Goal: Transaction & Acquisition: Purchase product/service

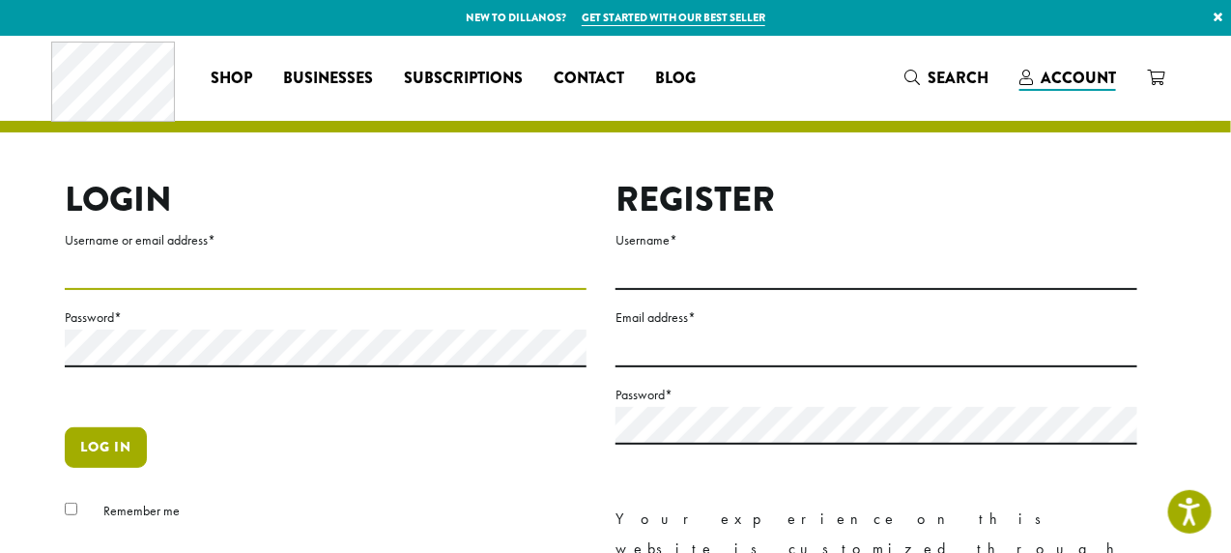
type input "**********"
click at [109, 447] on button "Log in" at bounding box center [106, 447] width 82 height 41
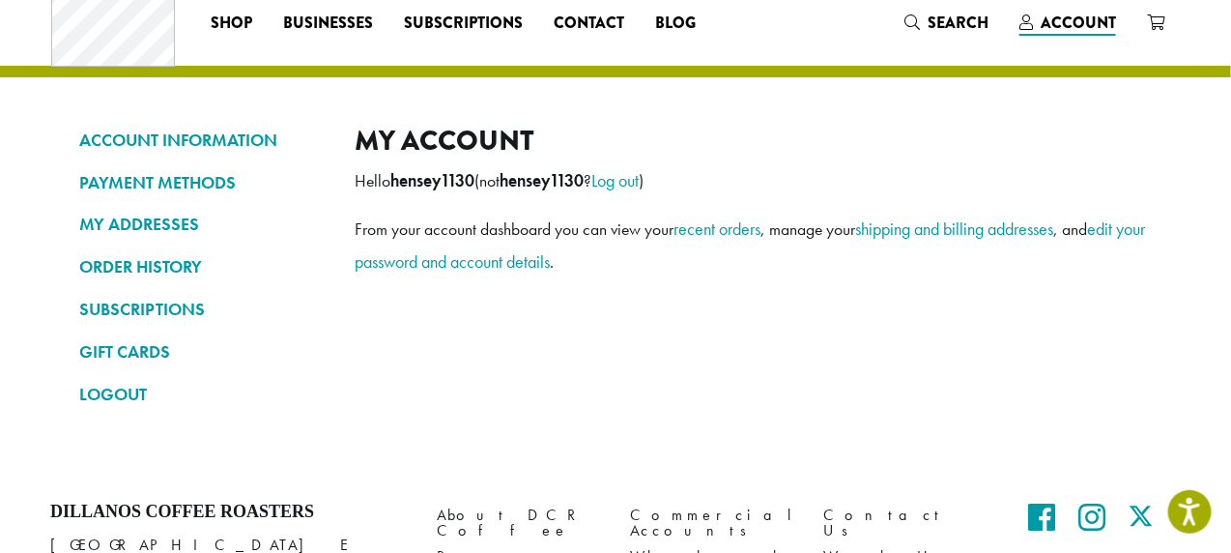
scroll to position [57, 0]
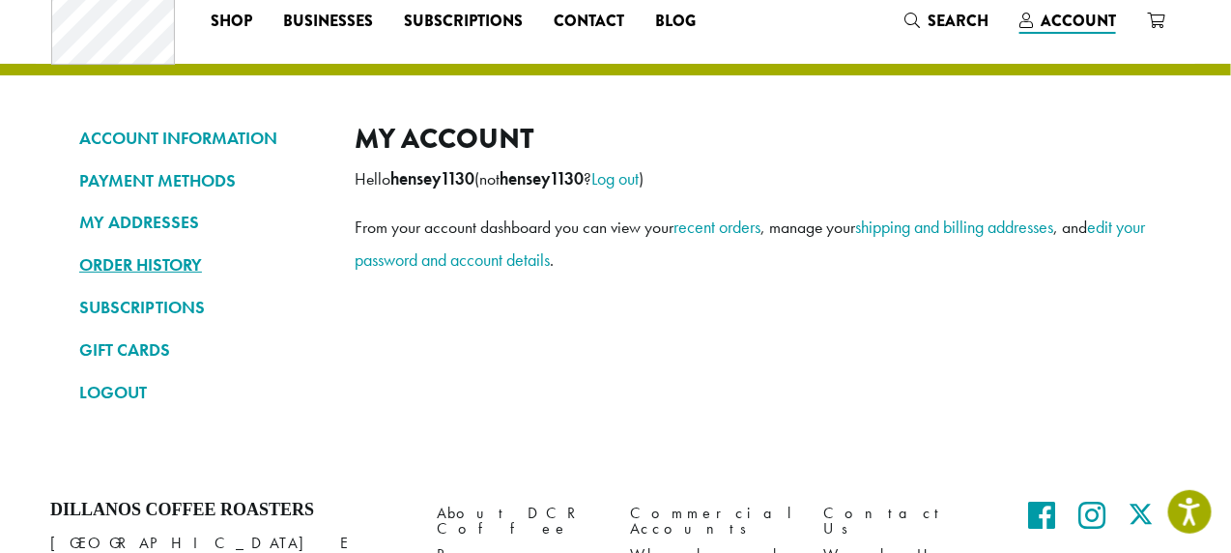
click at [175, 259] on link "ORDER HISTORY" at bounding box center [202, 264] width 246 height 33
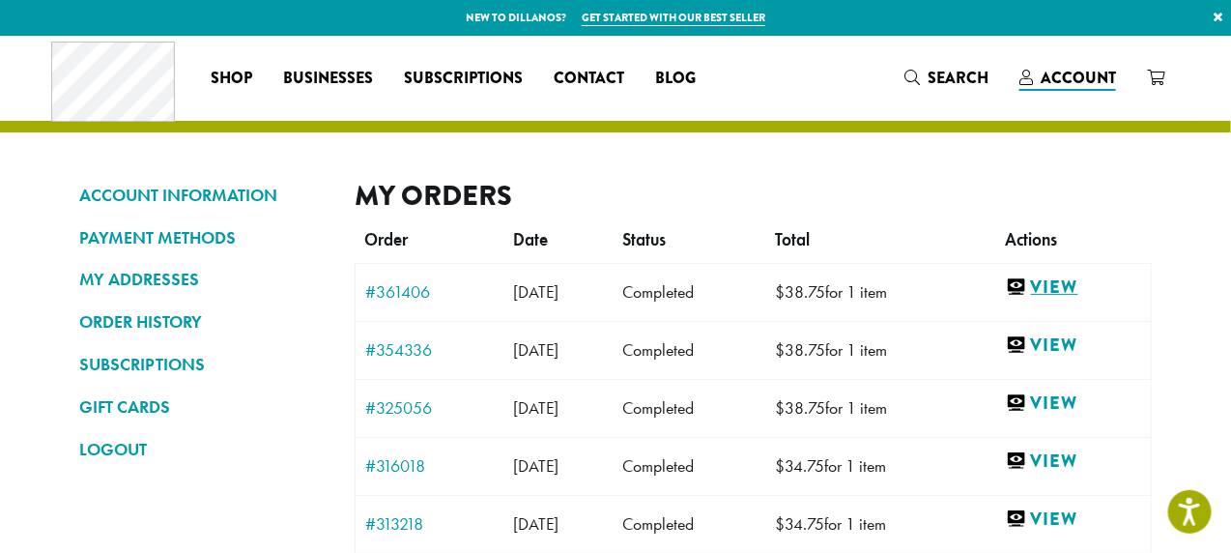
click at [1075, 286] on link "View" at bounding box center [1073, 287] width 135 height 24
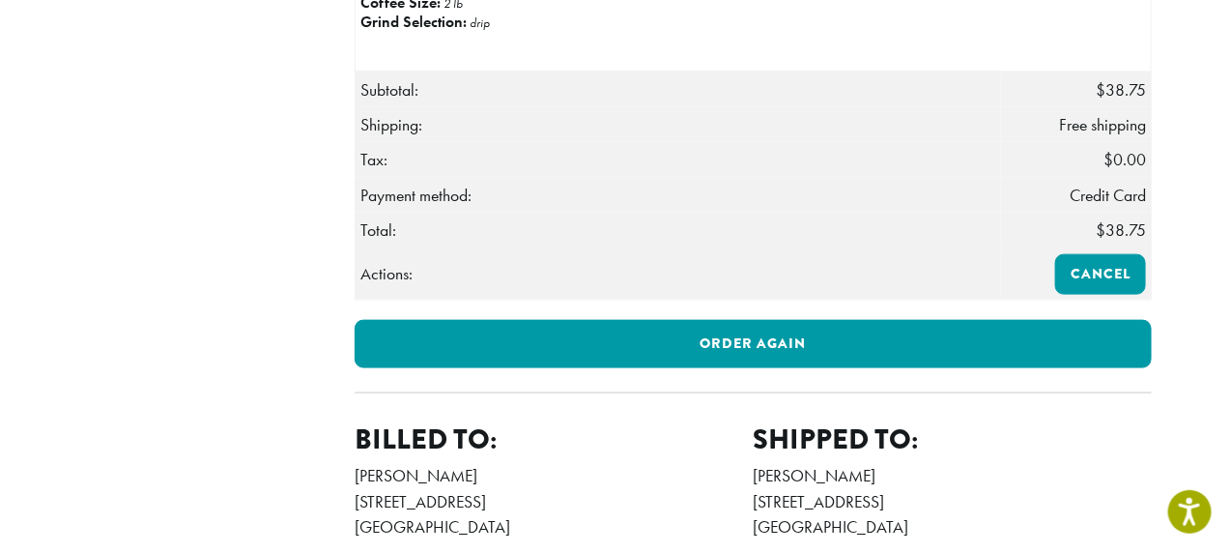
scroll to position [637, 0]
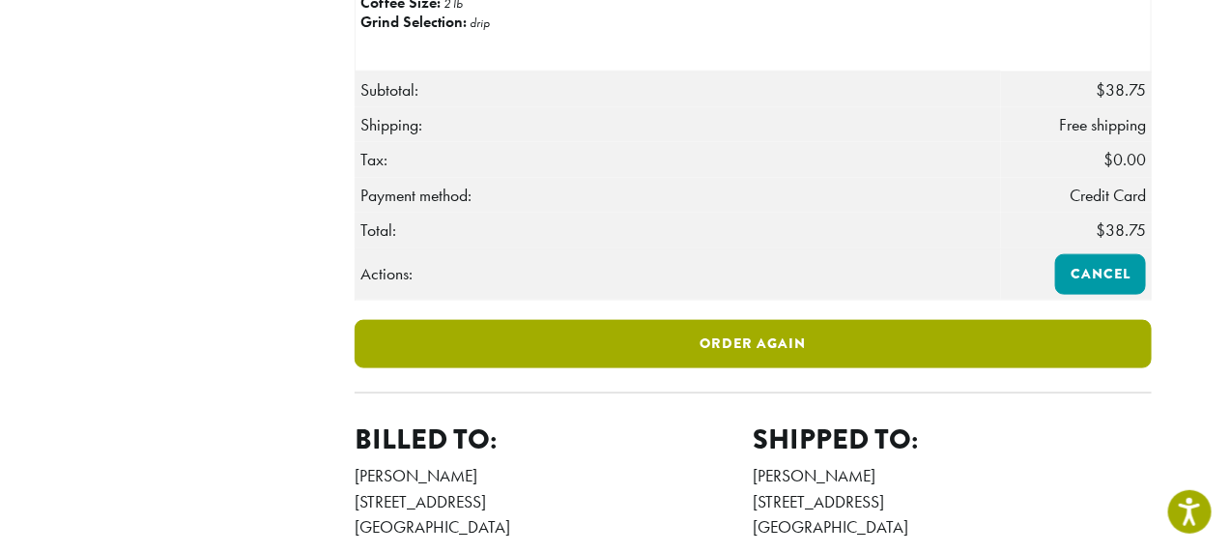
click at [958, 368] on link "Order again" at bounding box center [753, 344] width 797 height 48
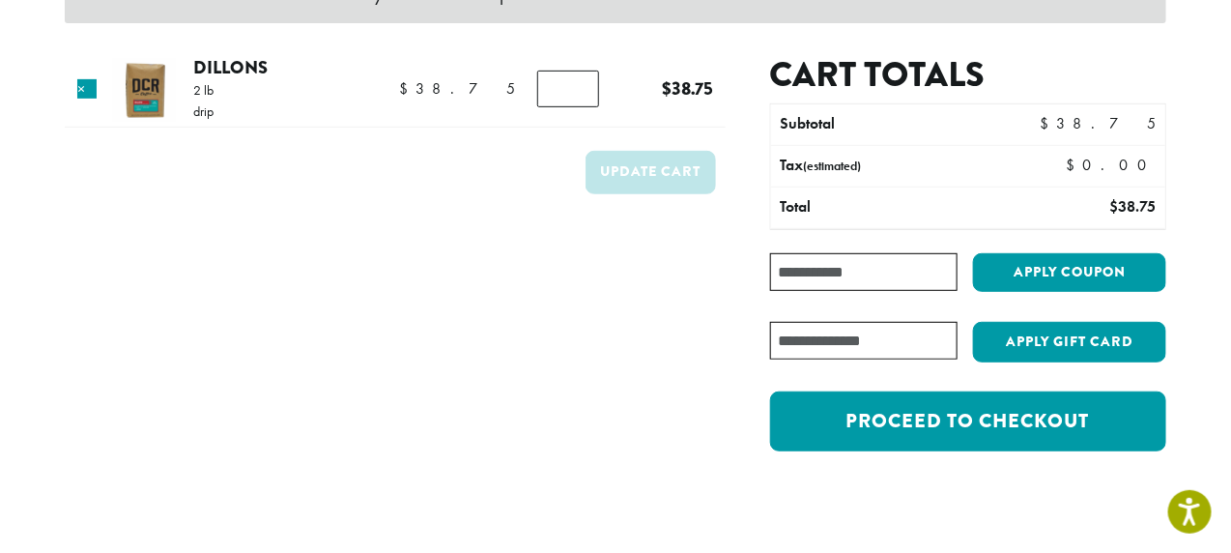
scroll to position [245, 0]
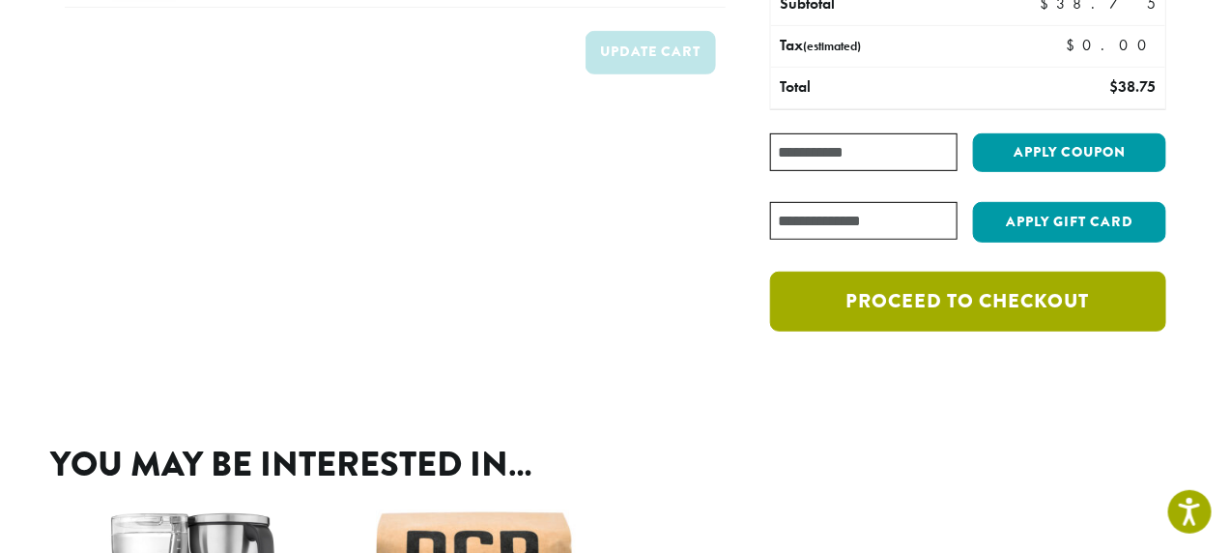
click at [950, 407] on div "The cart has been filled with the items from your previous order. Product Price…" at bounding box center [615, 376] width 1231 height 1171
click at [935, 300] on link "Proceed to checkout" at bounding box center [968, 302] width 396 height 60
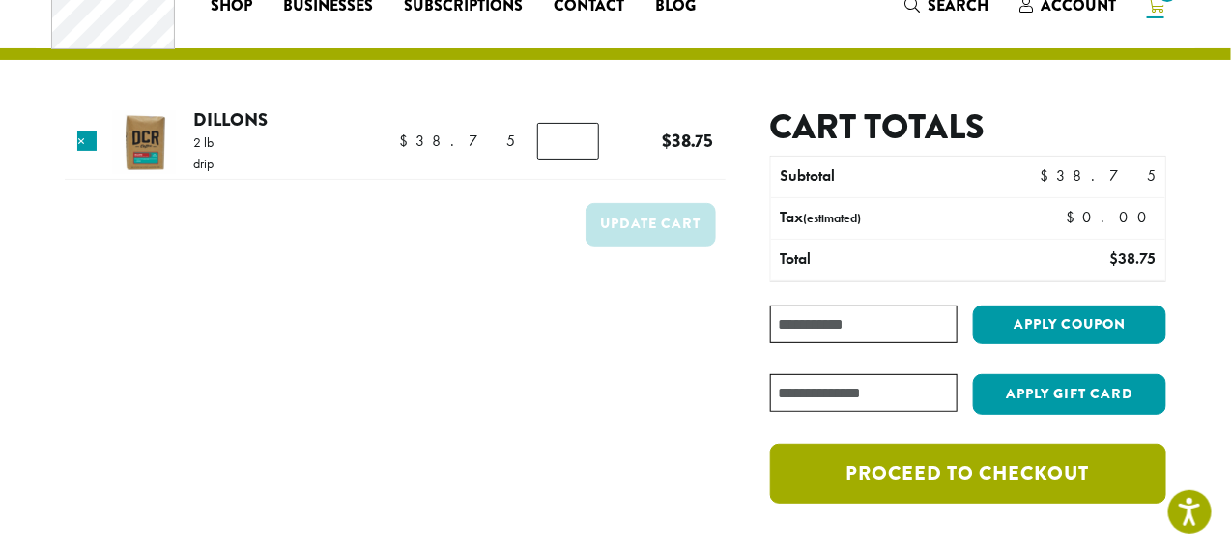
scroll to position [63, 0]
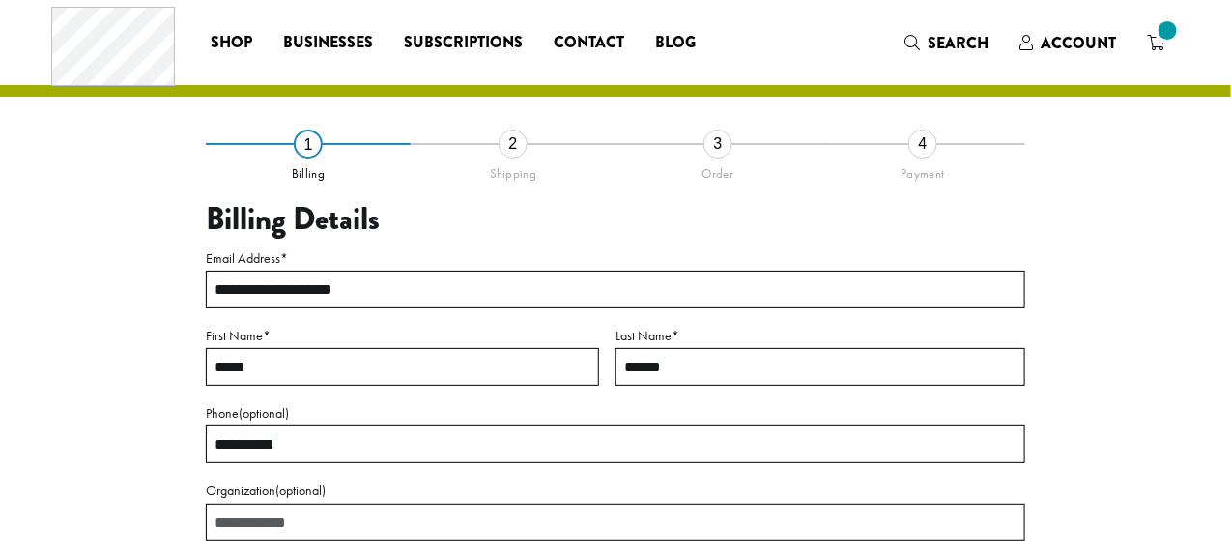
select select "**"
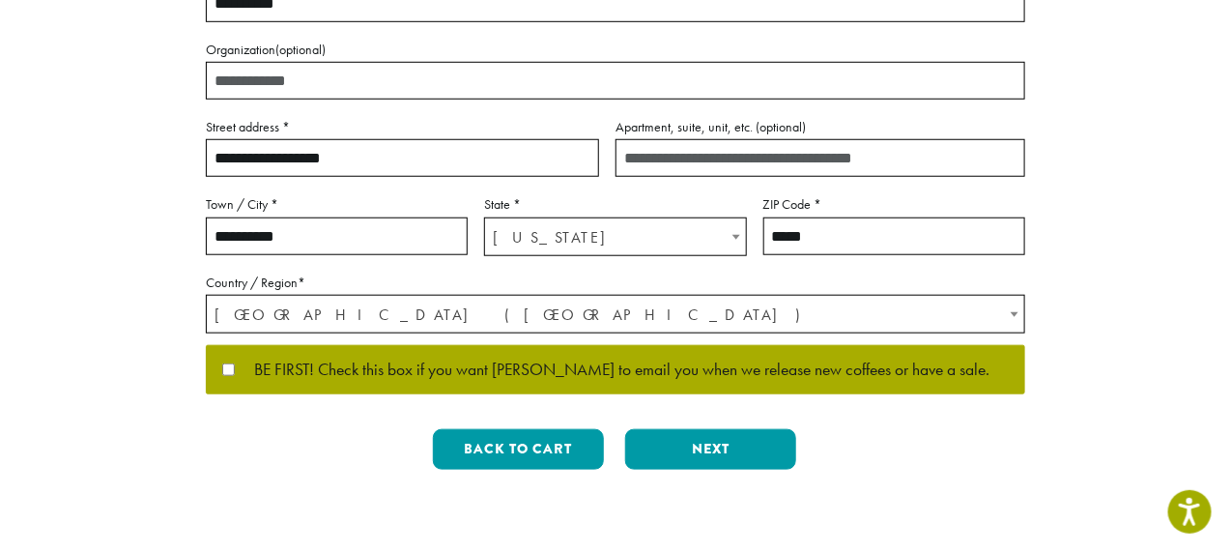
scroll to position [478, 0]
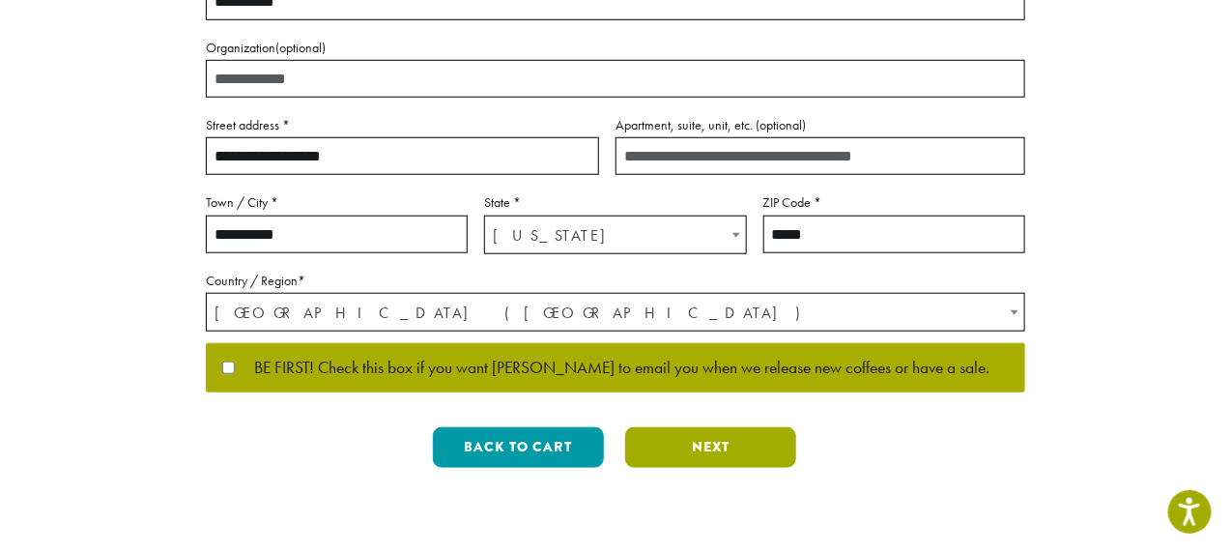
click at [690, 448] on button "Next" at bounding box center [710, 447] width 171 height 41
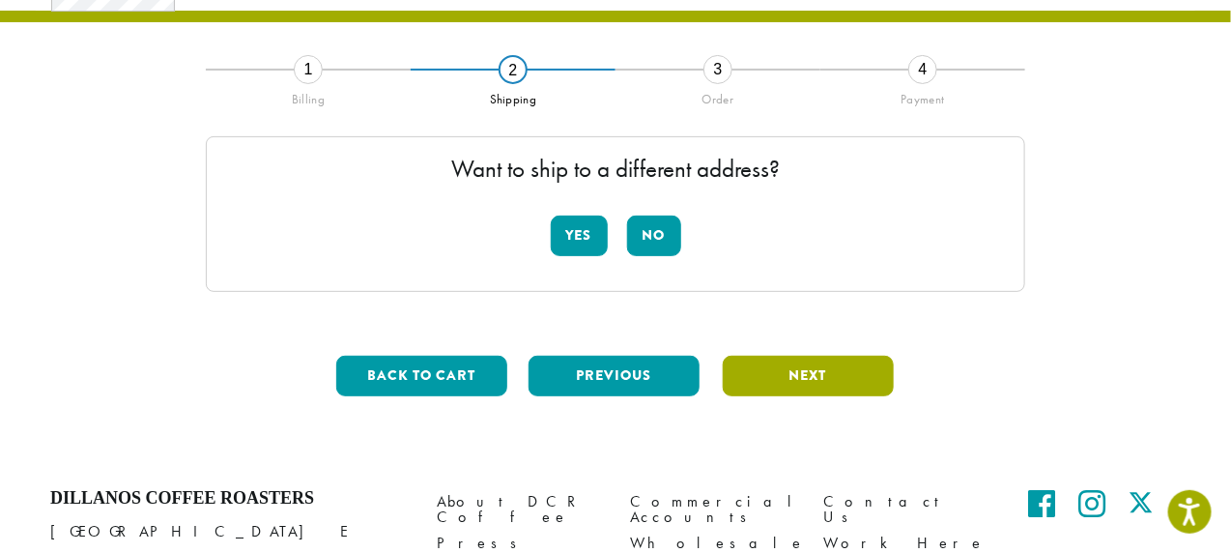
scroll to position [0, 0]
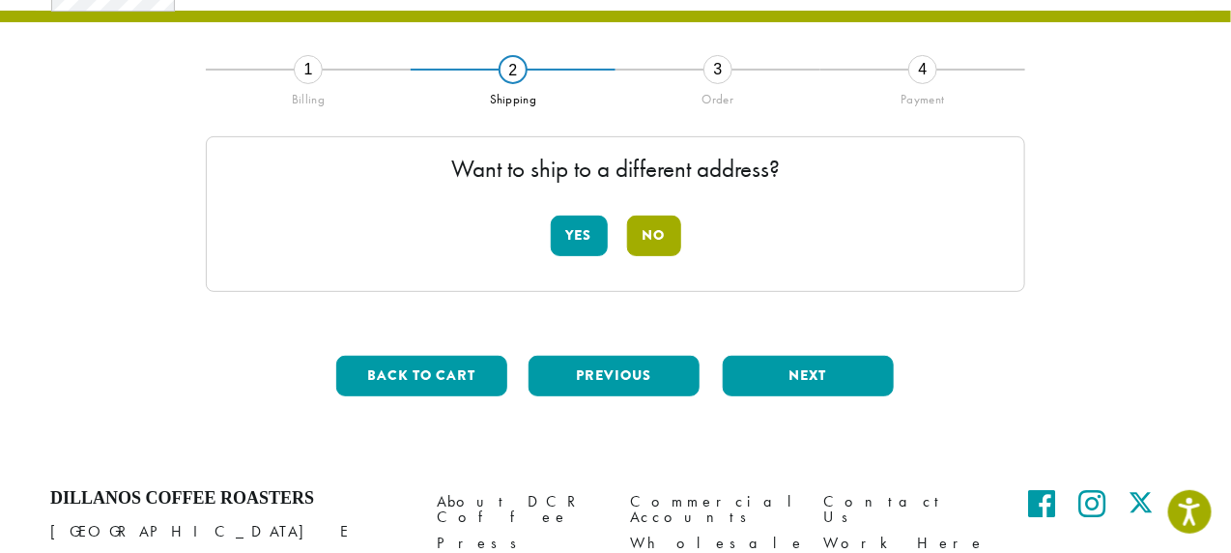
click at [654, 239] on button "No" at bounding box center [654, 236] width 54 height 41
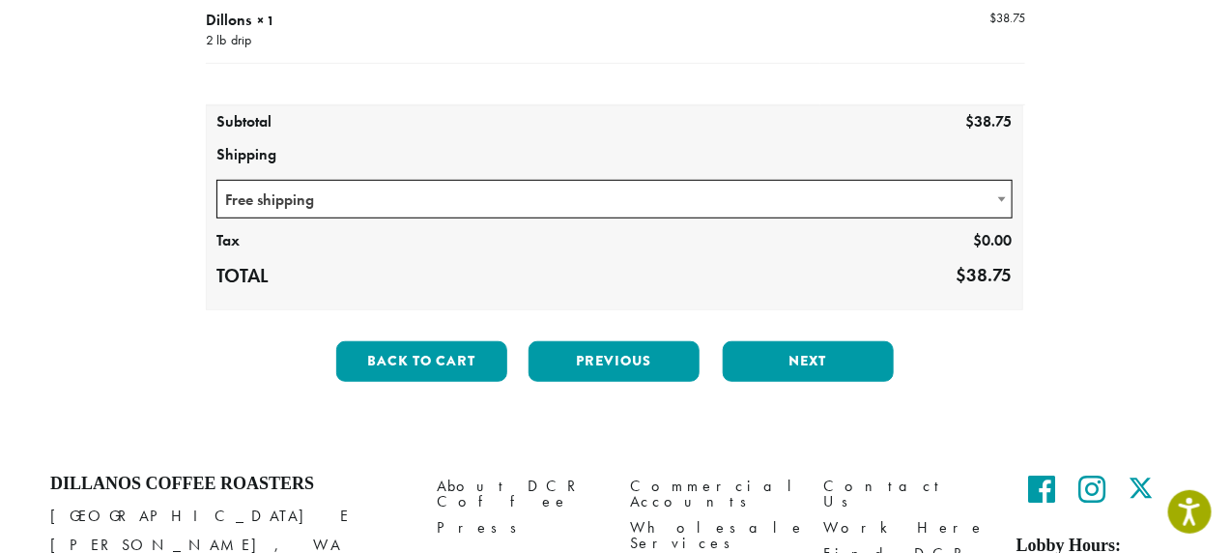
scroll to position [313, 0]
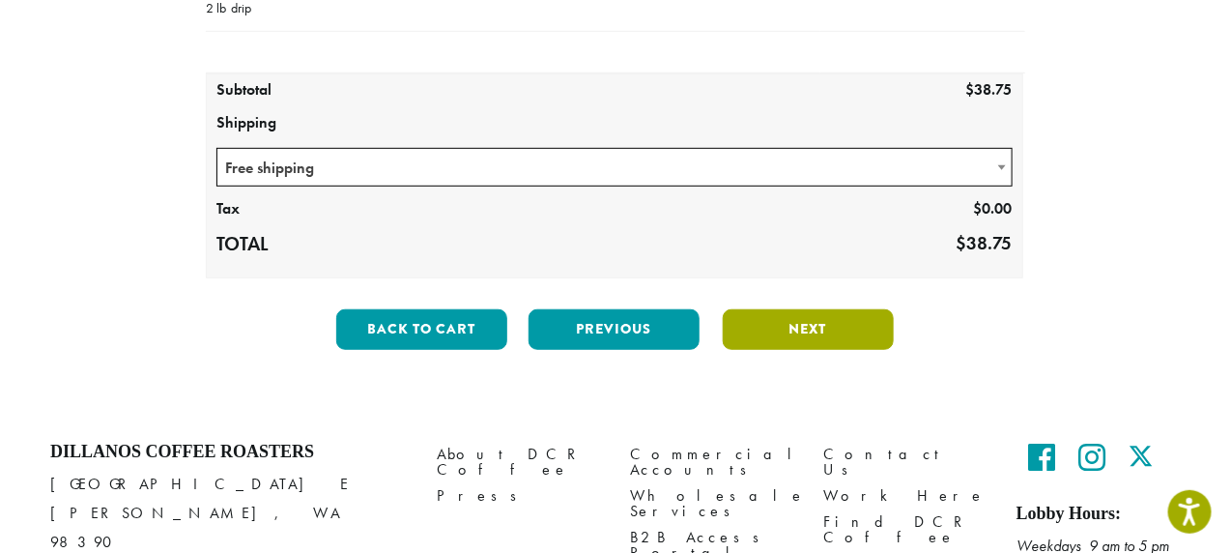
click at [783, 329] on button "Next" at bounding box center [808, 329] width 171 height 41
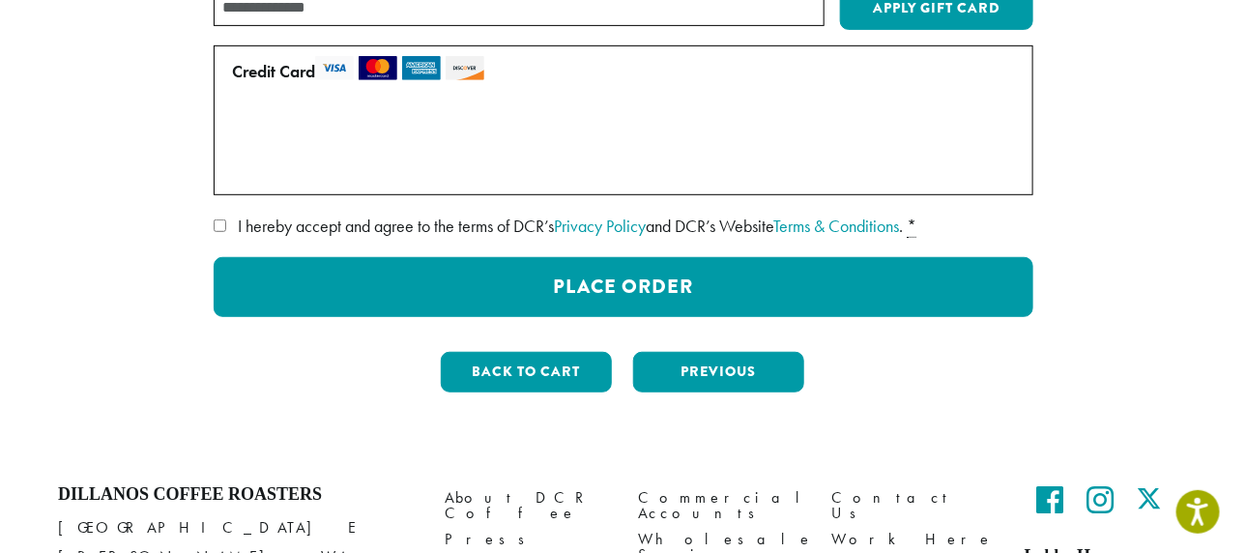
scroll to position [298, 0]
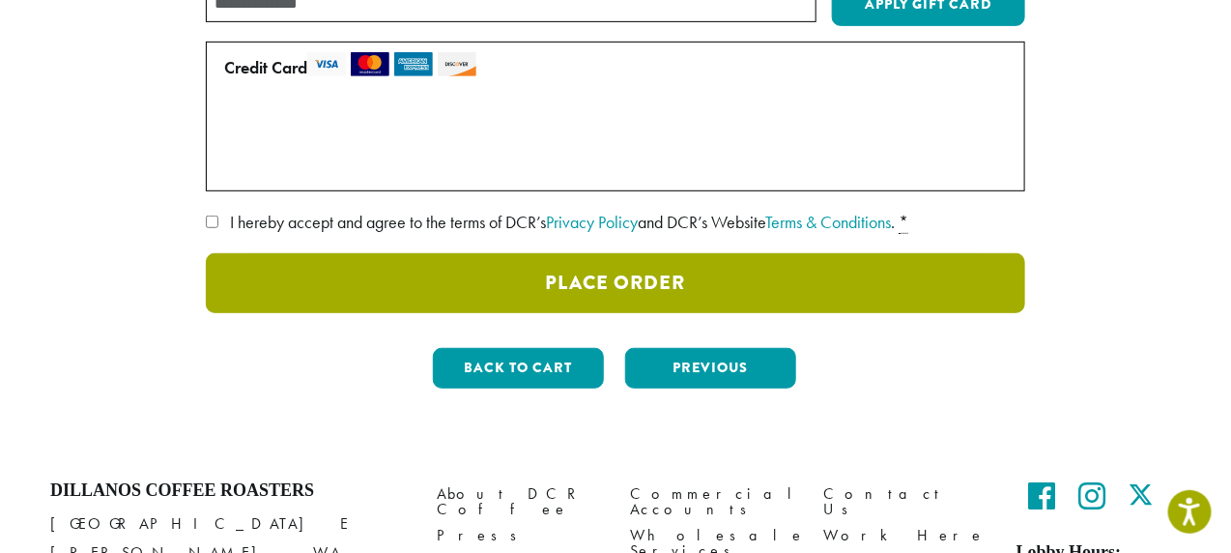
click at [683, 288] on button "Place Order" at bounding box center [616, 283] width 820 height 60
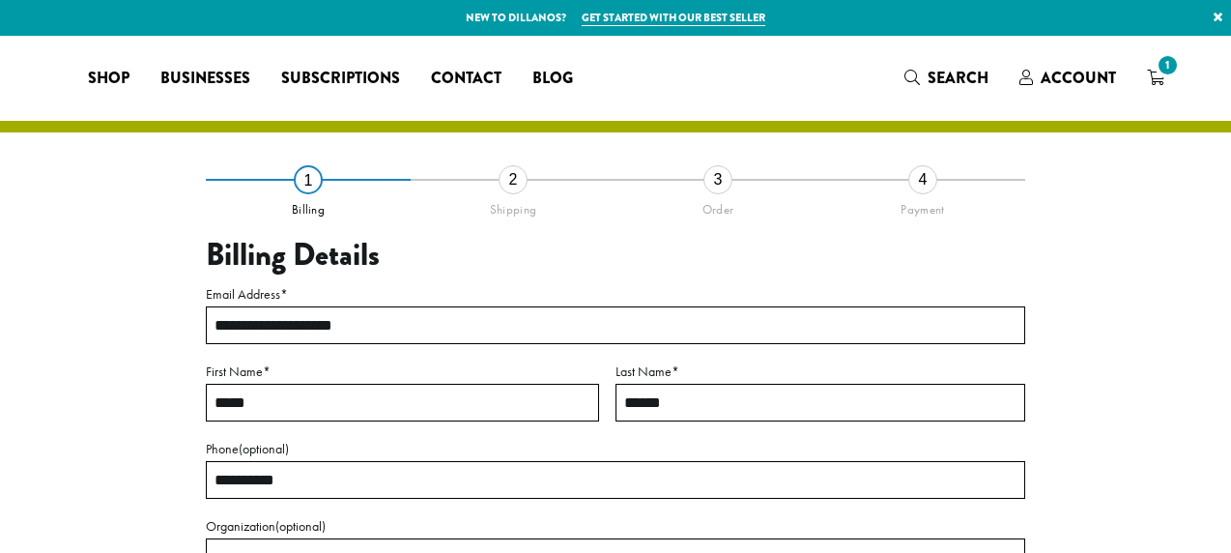
select select "**"
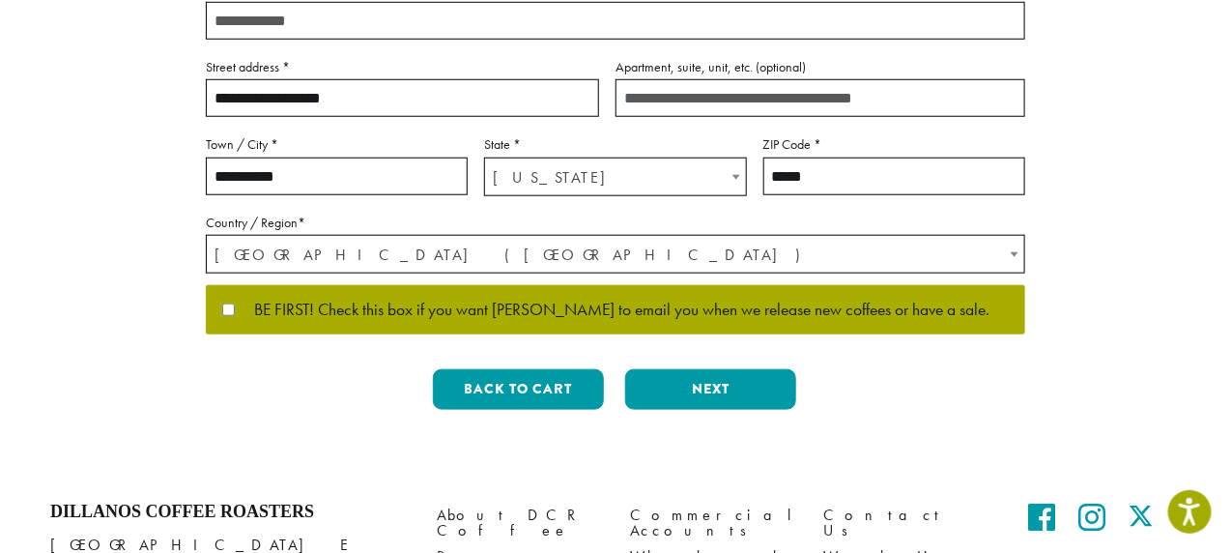
scroll to position [538, 0]
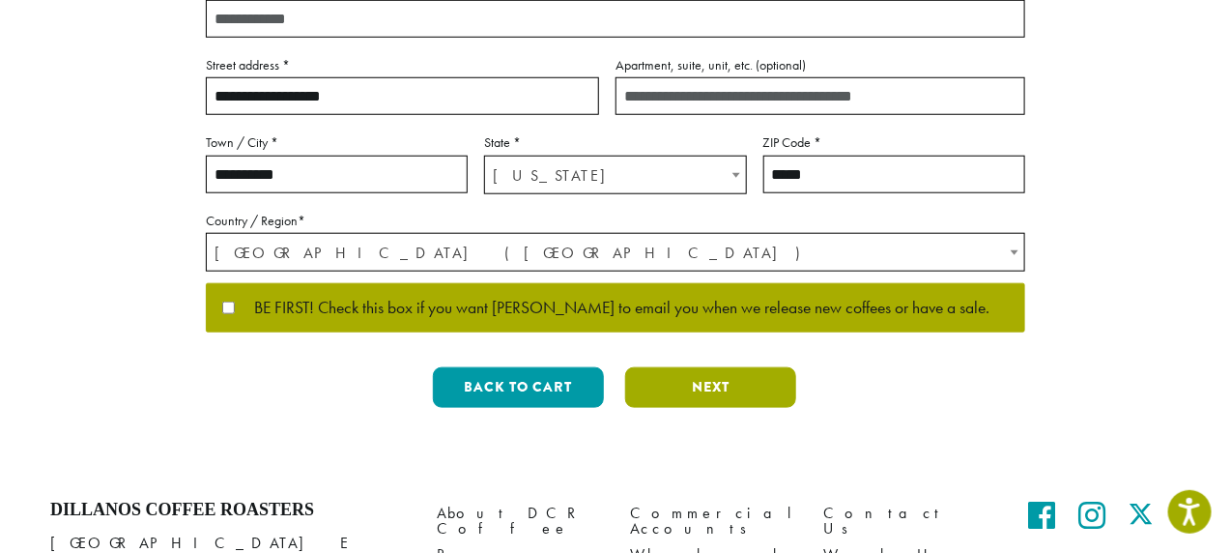
click at [708, 389] on button "Next" at bounding box center [710, 387] width 171 height 41
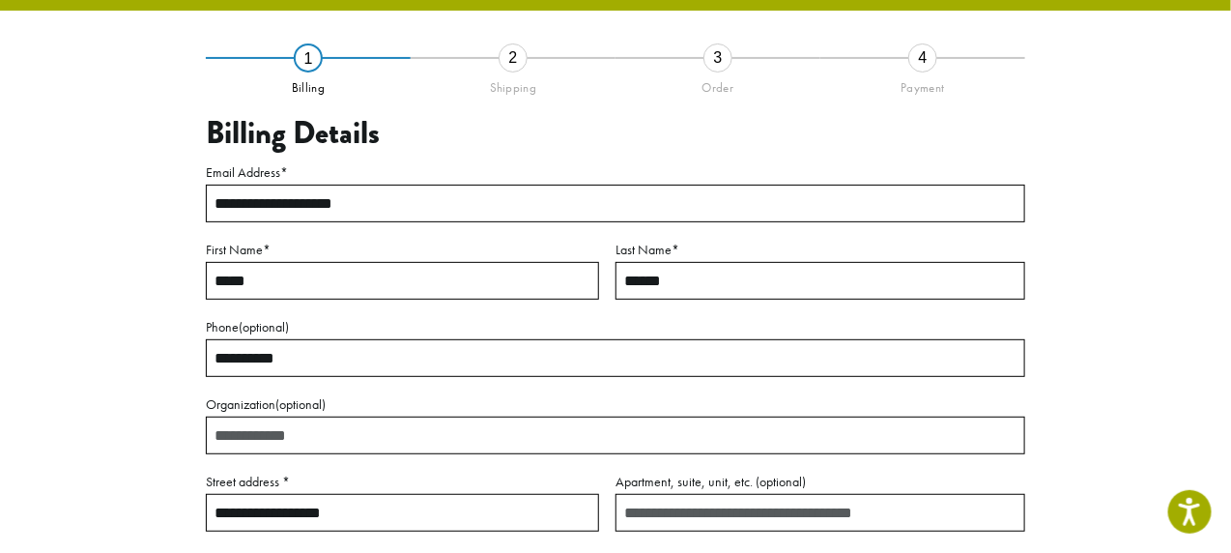
scroll to position [110, 0]
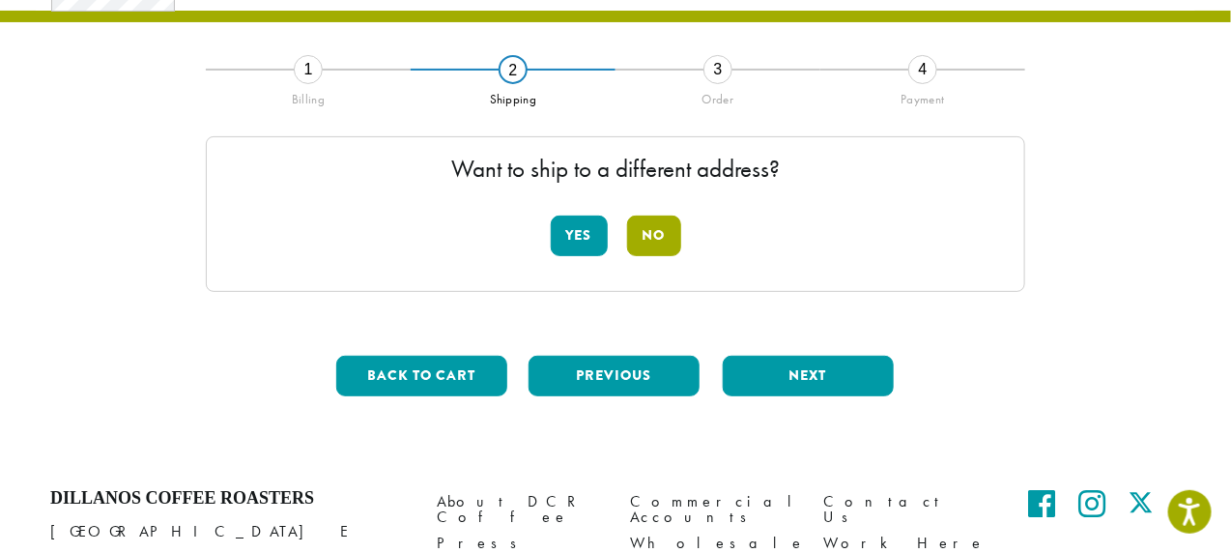
click at [650, 232] on button "No" at bounding box center [654, 236] width 54 height 41
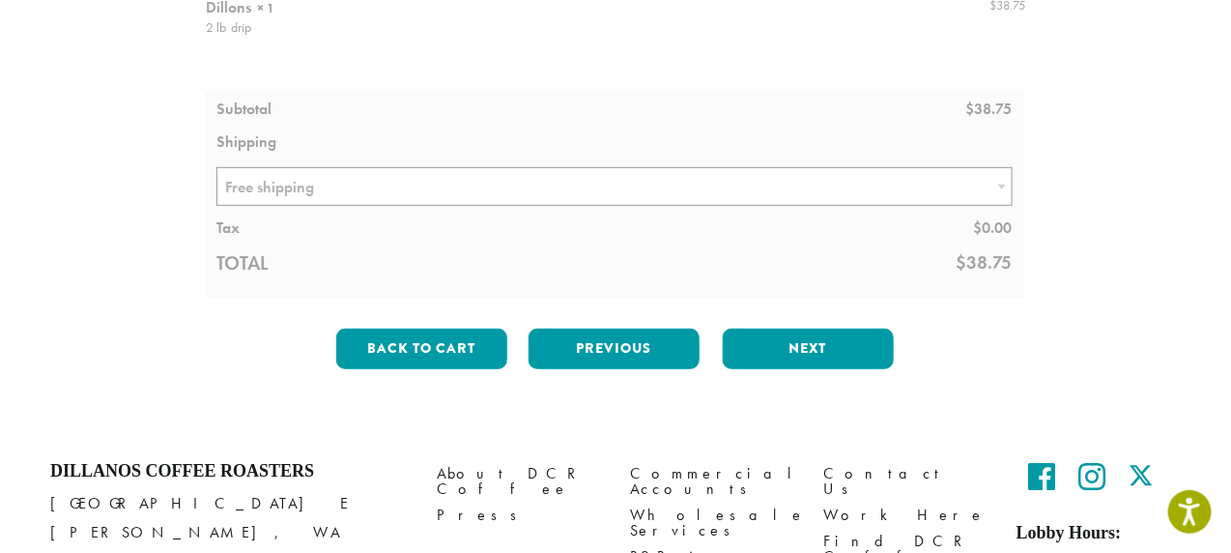
scroll to position [296, 0]
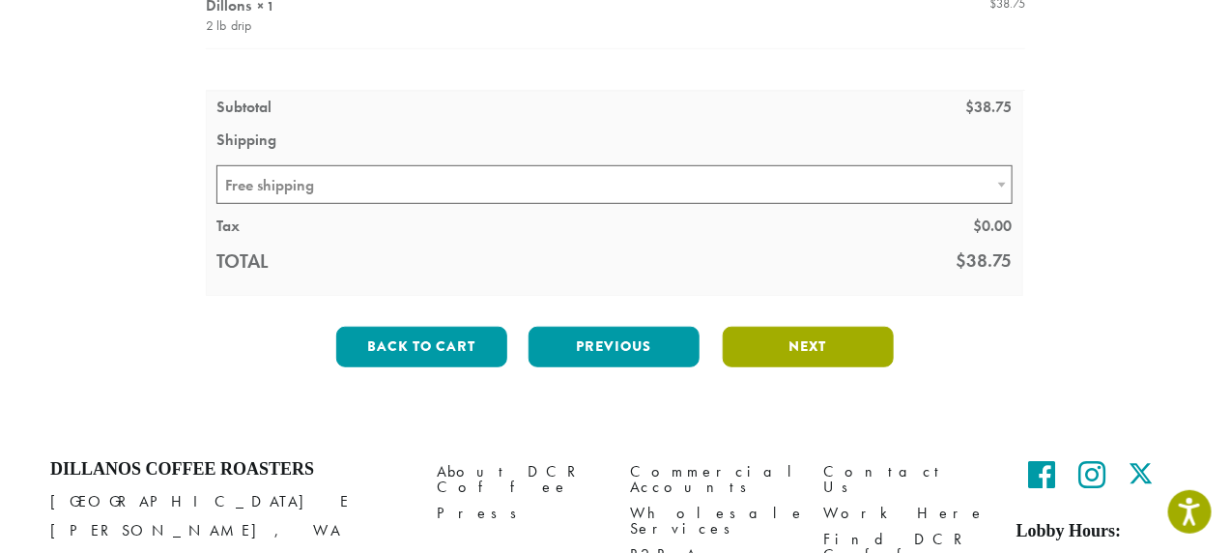
click at [776, 342] on button "Next" at bounding box center [808, 347] width 171 height 41
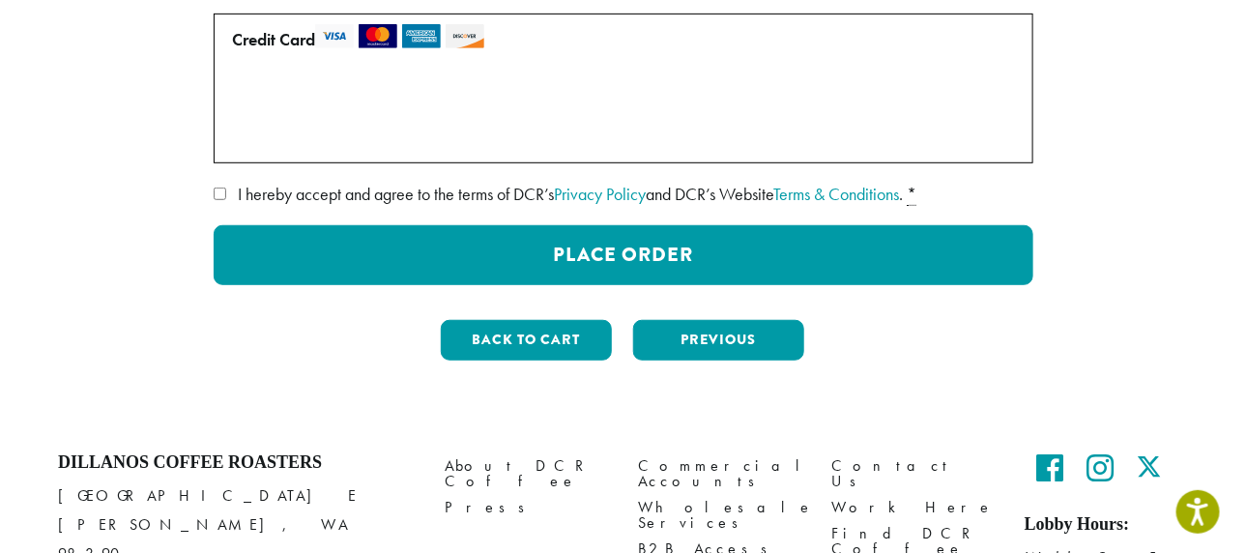
scroll to position [327, 0]
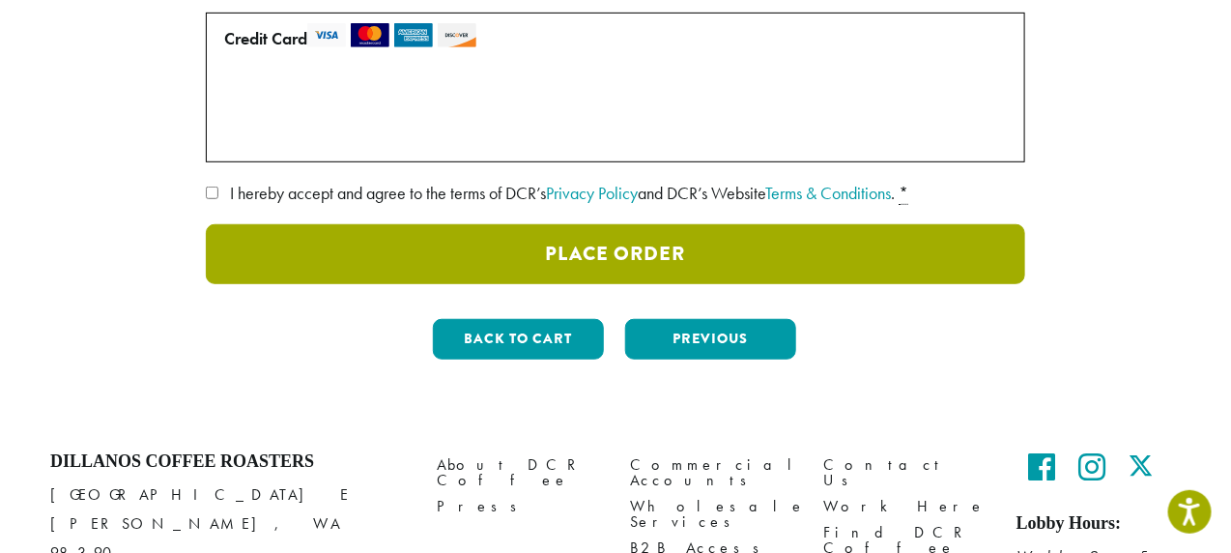
click at [695, 262] on button "Place Order" at bounding box center [616, 254] width 820 height 60
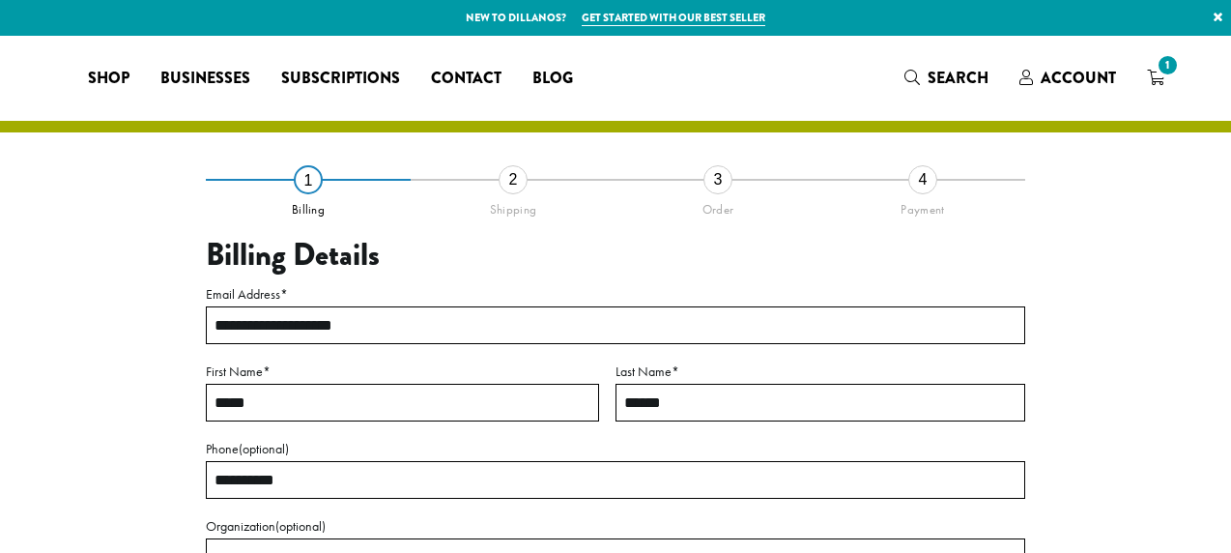
select select "**"
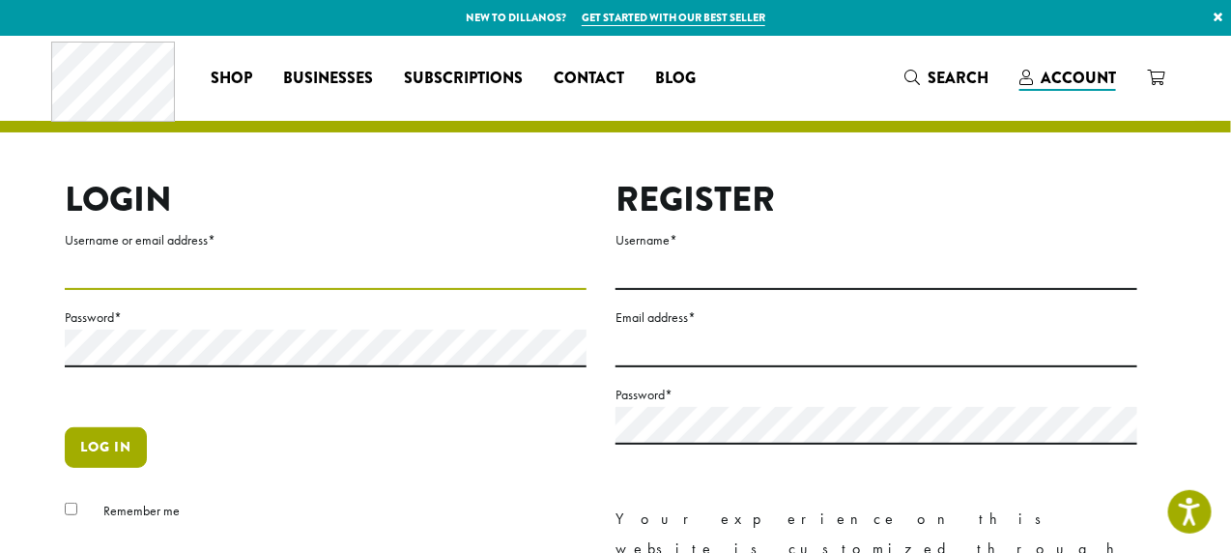
type input "**********"
click at [90, 444] on button "Log in" at bounding box center [106, 447] width 82 height 41
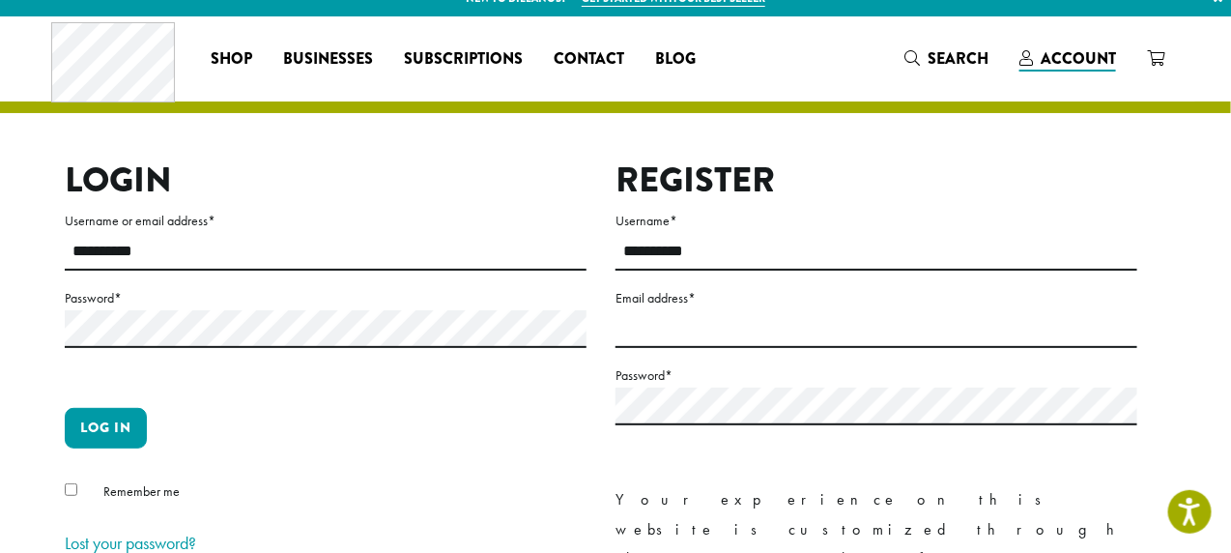
scroll to position [17, 0]
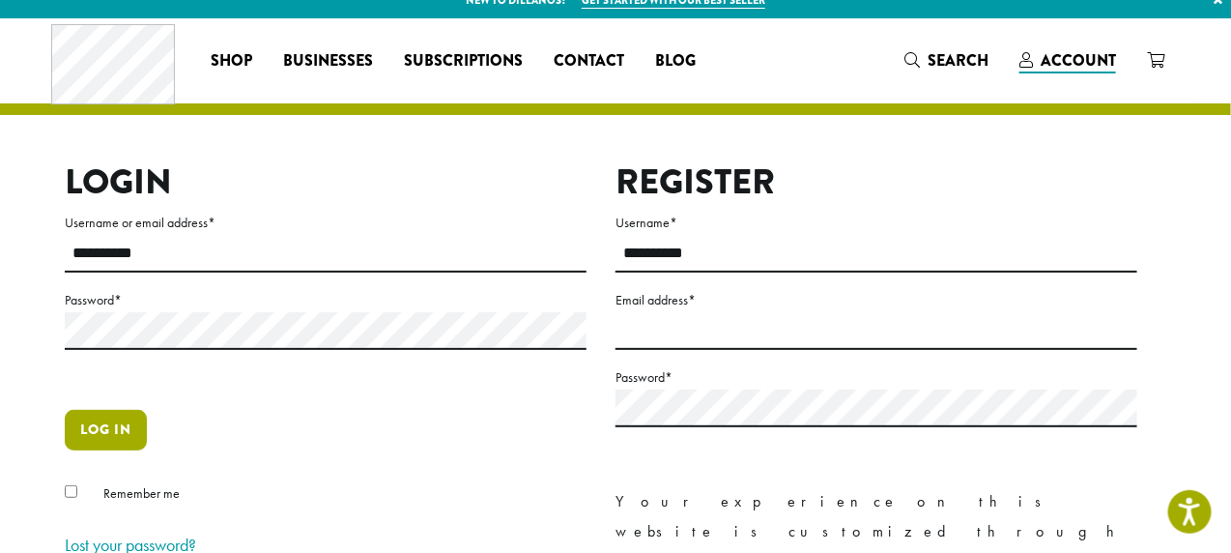
click at [106, 433] on button "Log in" at bounding box center [106, 430] width 82 height 41
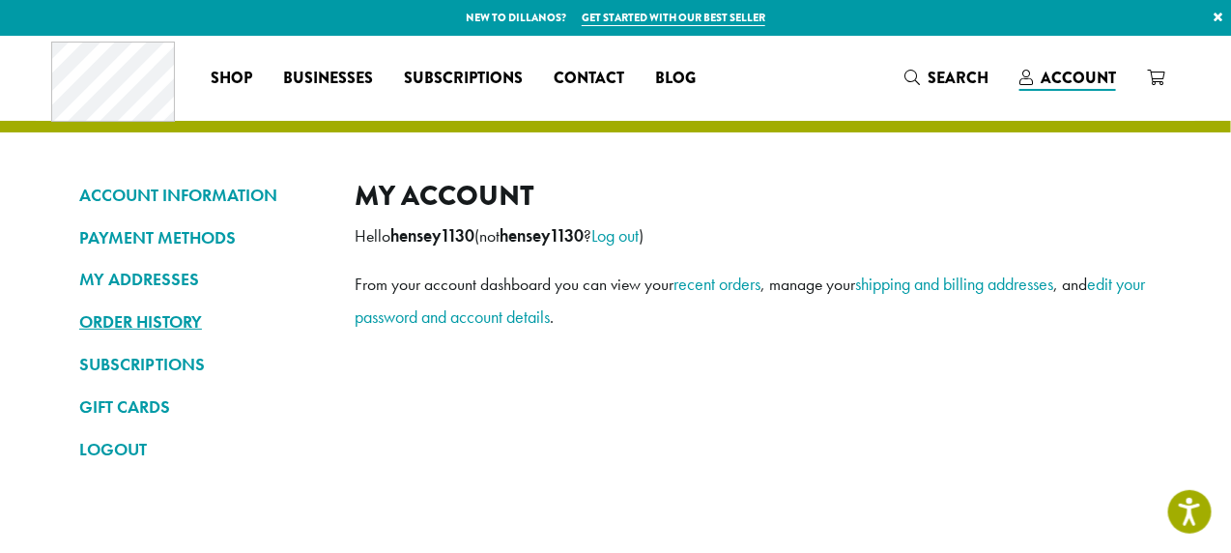
click at [113, 325] on link "ORDER HISTORY" at bounding box center [202, 321] width 246 height 33
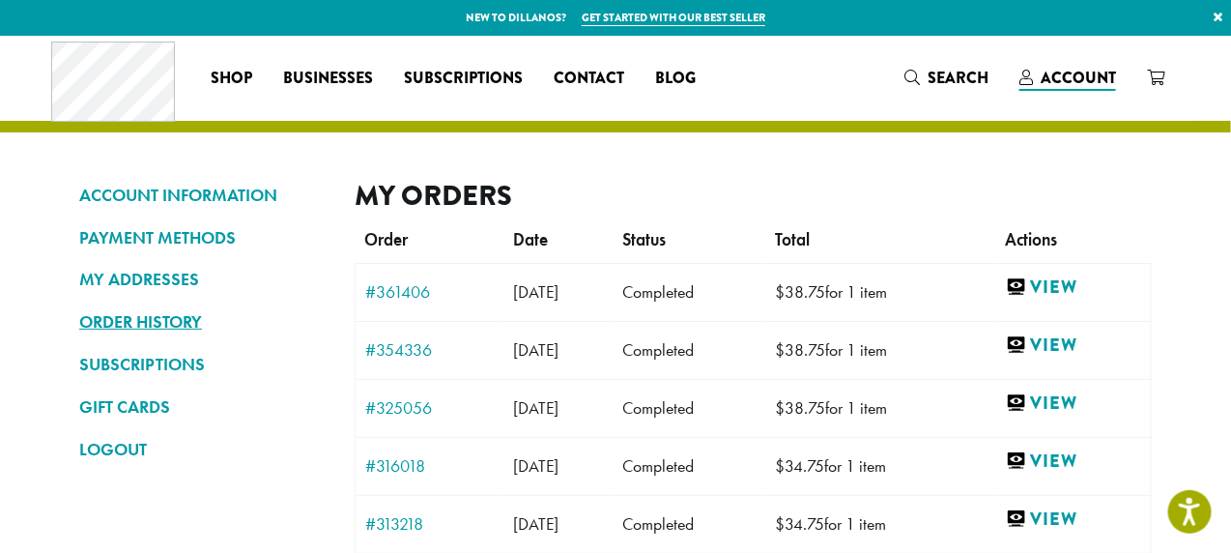
click at [154, 319] on link "ORDER HISTORY" at bounding box center [202, 321] width 246 height 33
click at [164, 186] on link "ACCOUNT INFORMATION" at bounding box center [202, 195] width 246 height 33
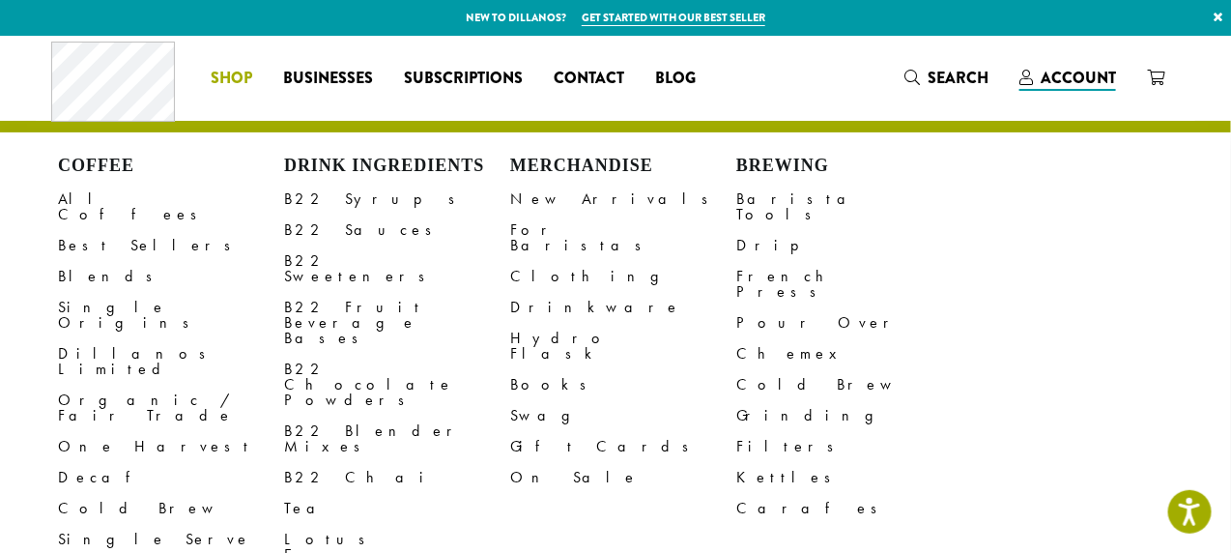
click at [221, 72] on span "Shop" at bounding box center [233, 79] width 42 height 24
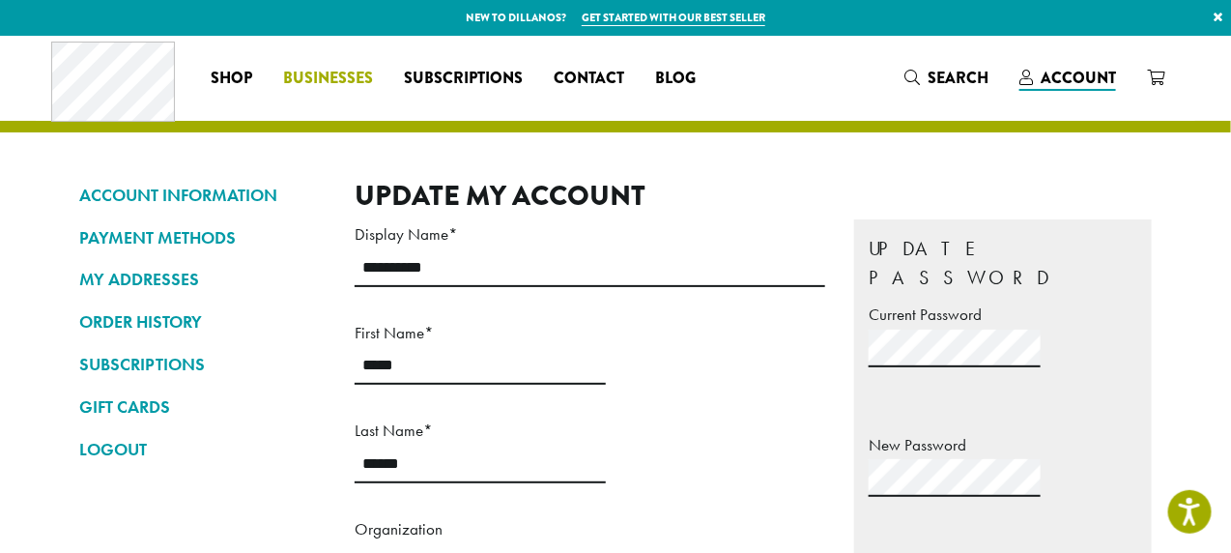
click at [317, 77] on span "Businesses" at bounding box center [329, 79] width 90 height 24
click at [466, 83] on span "Subscriptions" at bounding box center [464, 79] width 119 height 24
